Goal: Task Accomplishment & Management: Manage account settings

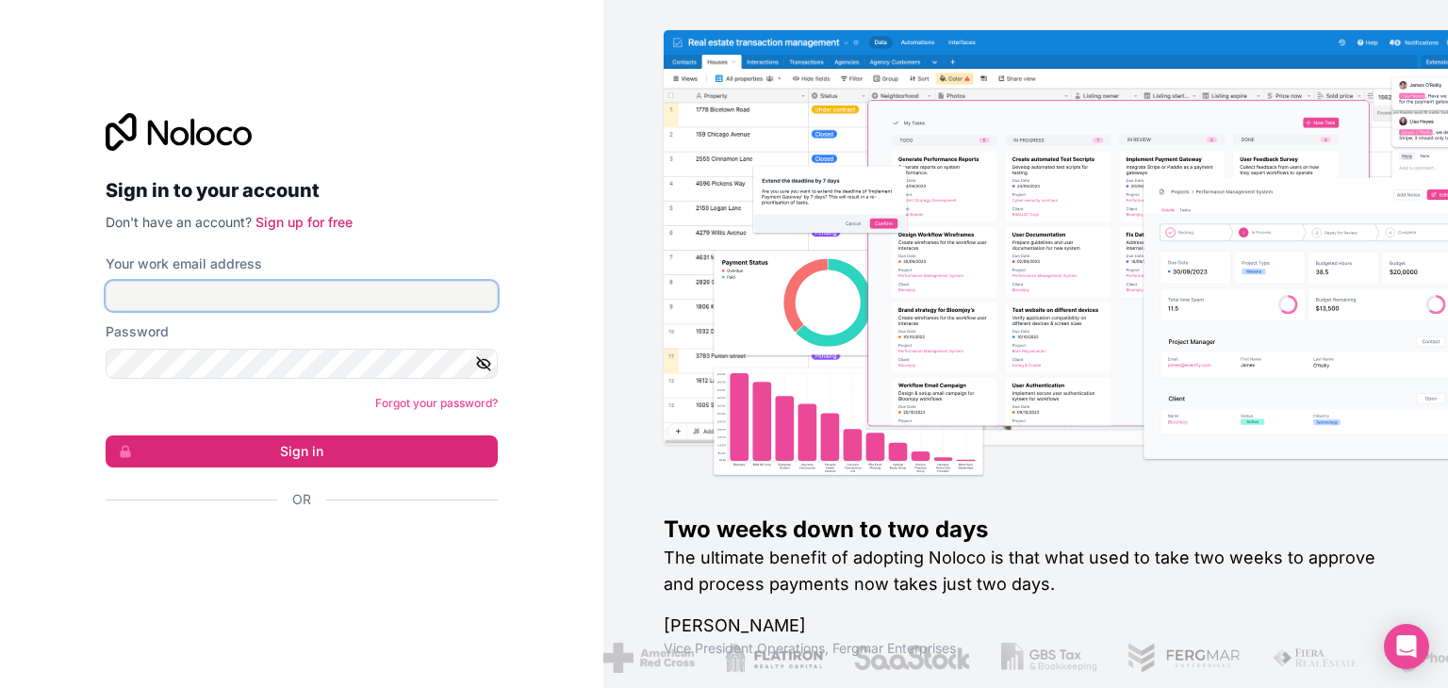
click at [416, 296] on input "Your work email address" at bounding box center [302, 296] width 392 height 30
type input "[EMAIL_ADDRESS][DOMAIN_NAME]"
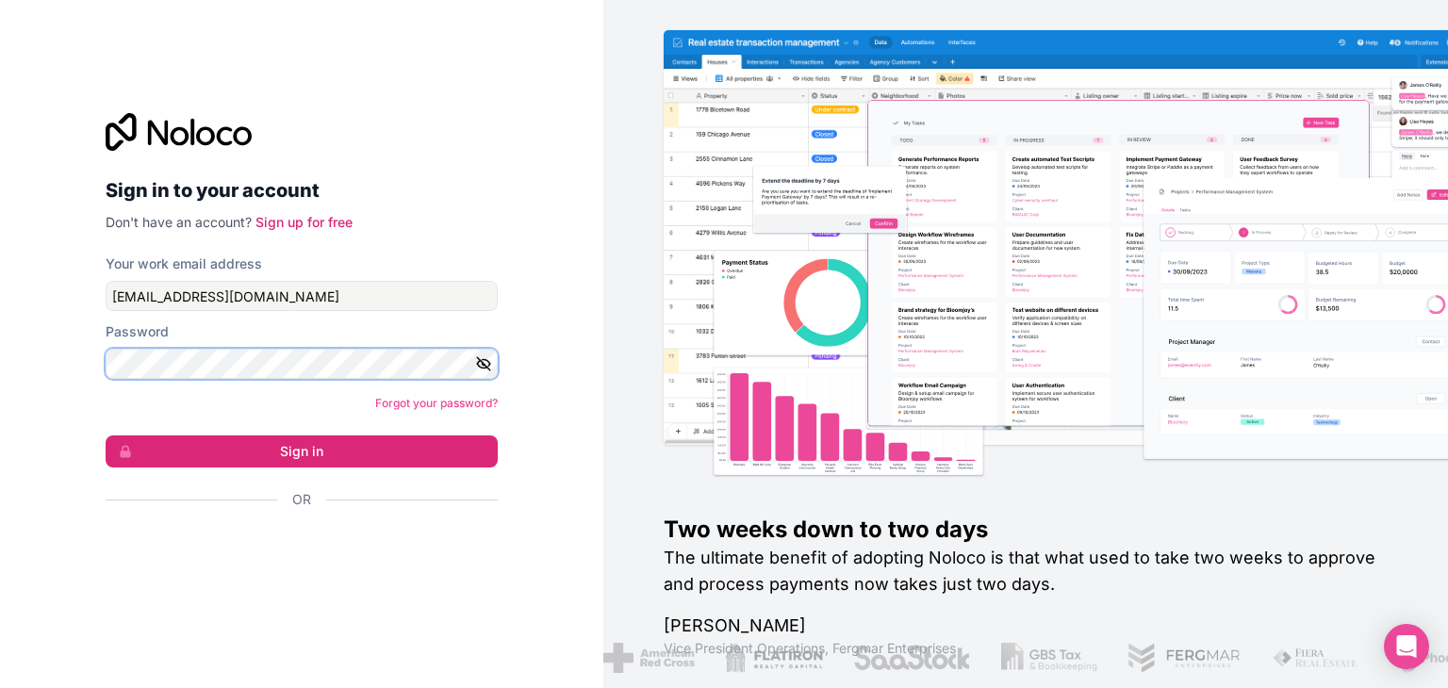
click at [106, 435] on button "Sign in" at bounding box center [302, 451] width 392 height 32
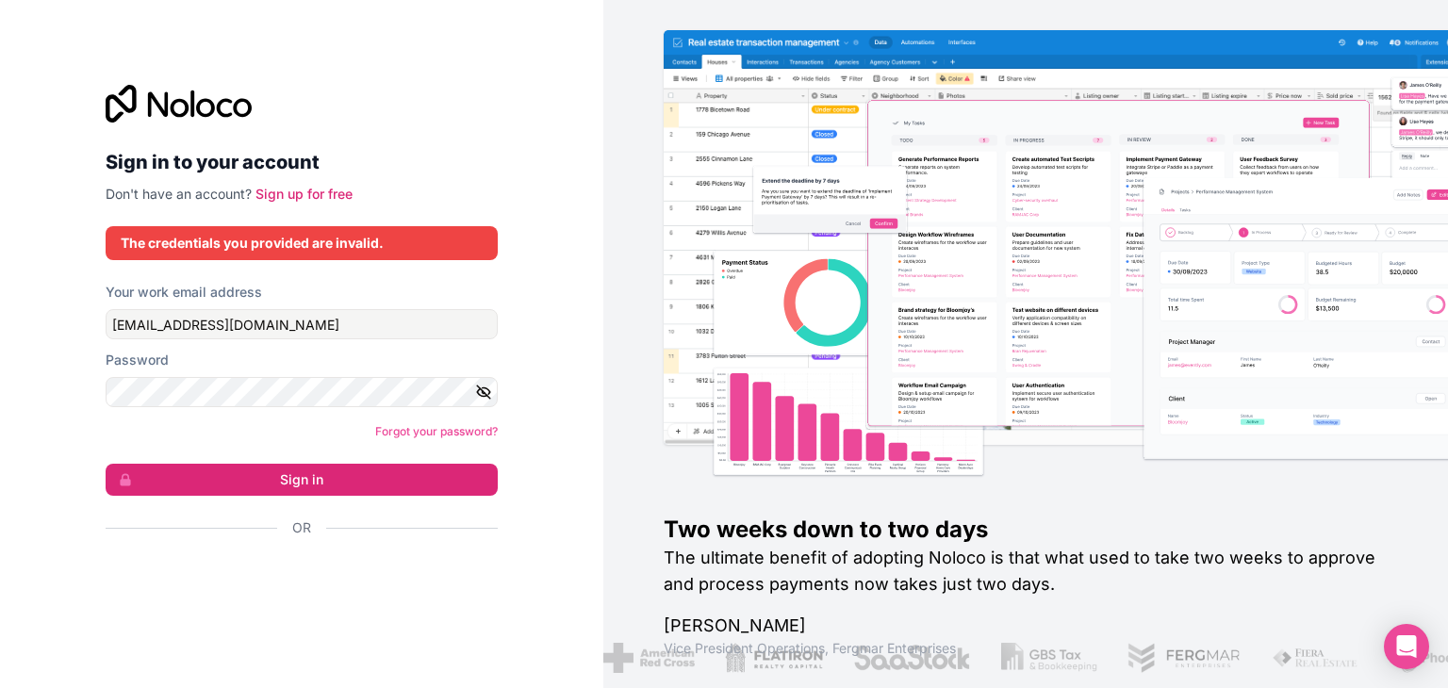
click at [478, 390] on icon "button" at bounding box center [483, 391] width 13 height 8
click at [106, 464] on button "Sign in" at bounding box center [302, 480] width 392 height 32
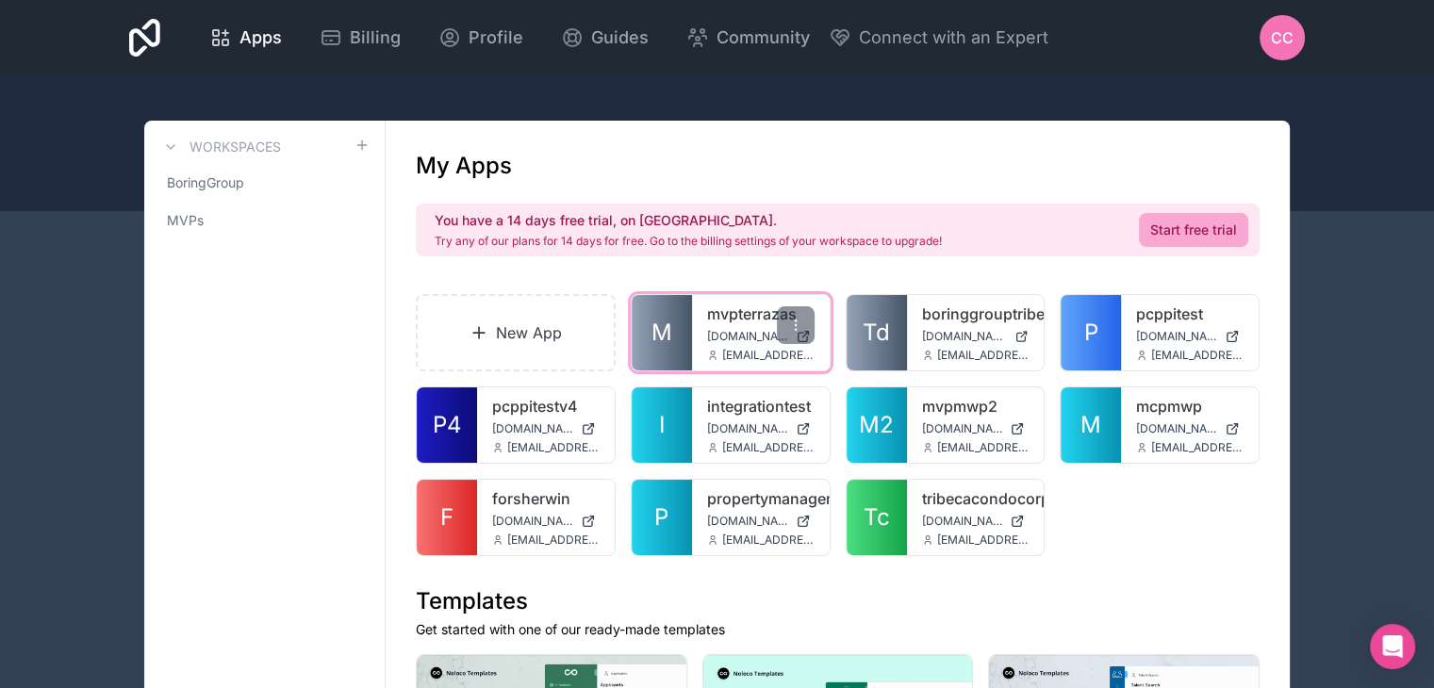
click at [679, 340] on link "M" at bounding box center [661, 332] width 60 height 75
